Goal: Find specific page/section: Find specific page/section

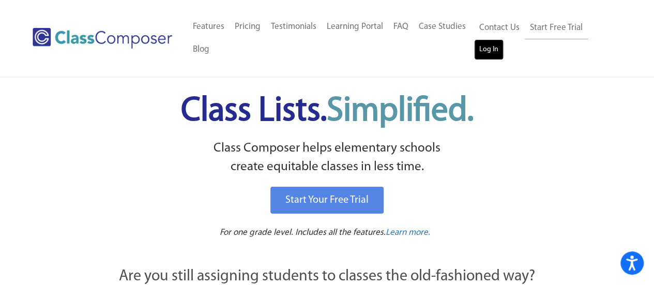
click at [482, 52] on link "Log In" at bounding box center [488, 49] width 29 height 21
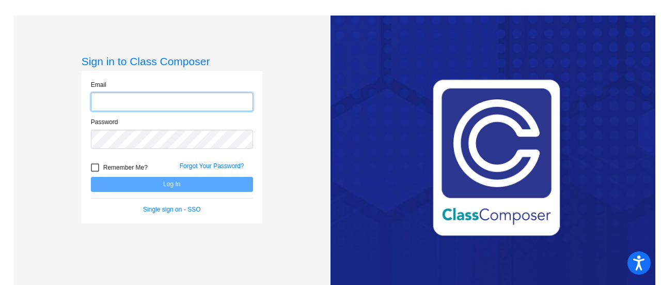
type input "[EMAIL_ADDRESS][DOMAIN_NAME]"
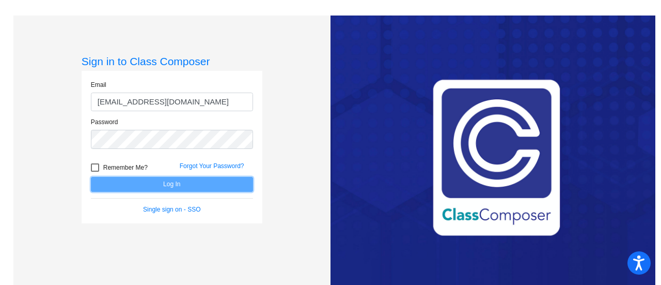
click at [159, 183] on button "Log In" at bounding box center [172, 184] width 162 height 15
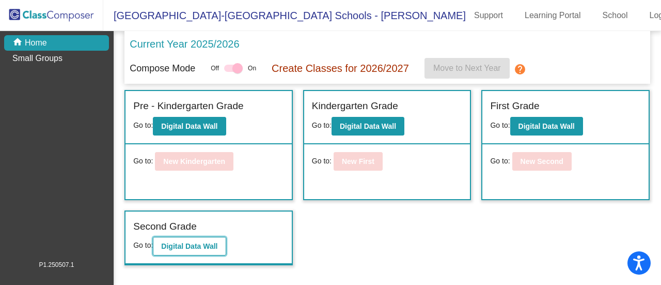
click at [200, 242] on b "Digital Data Wall" at bounding box center [189, 246] width 56 height 8
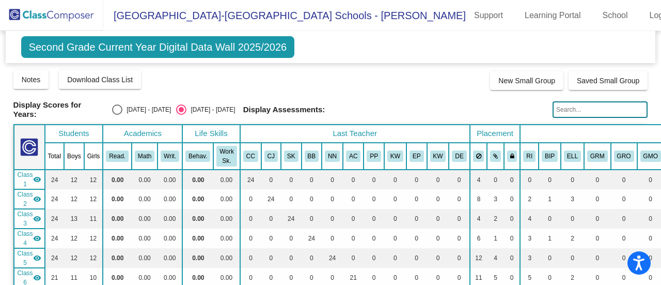
click at [570, 111] on input "text" at bounding box center [600, 109] width 95 height 17
type input "x"
type input "Zahler"
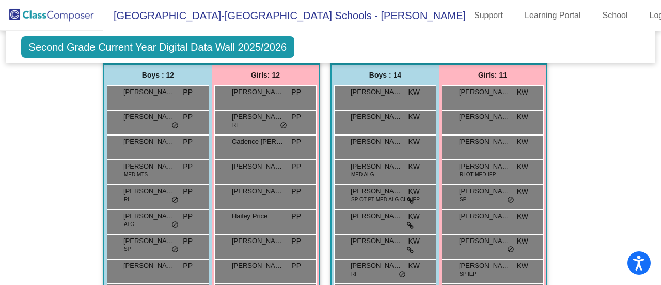
scroll to position [1447, 0]
